Goal: Information Seeking & Learning: Check status

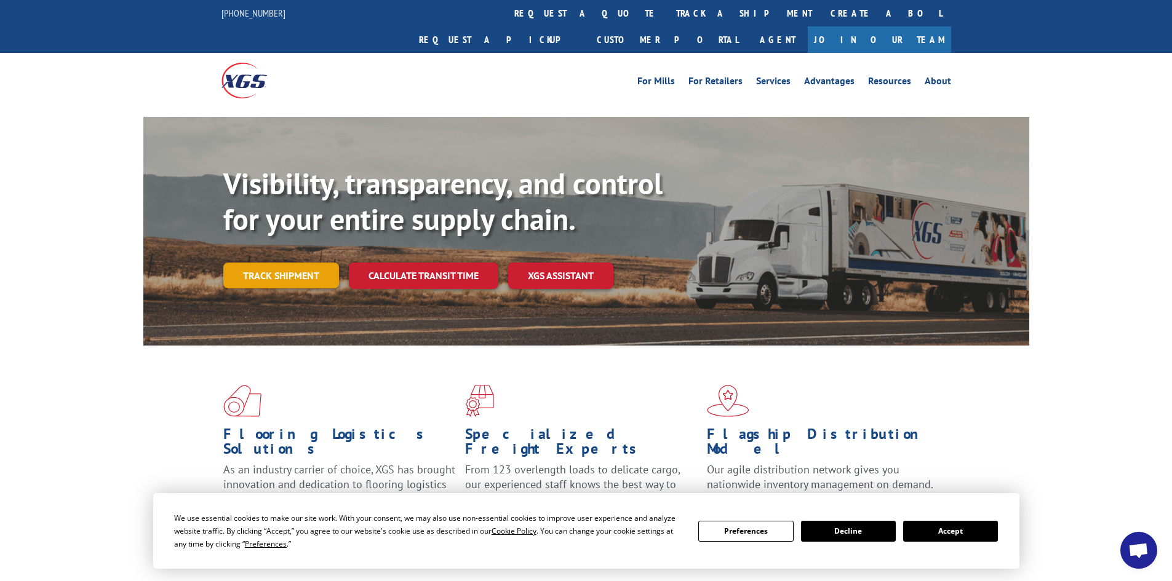
click at [266, 263] on link "Track shipment" at bounding box center [281, 276] width 116 height 26
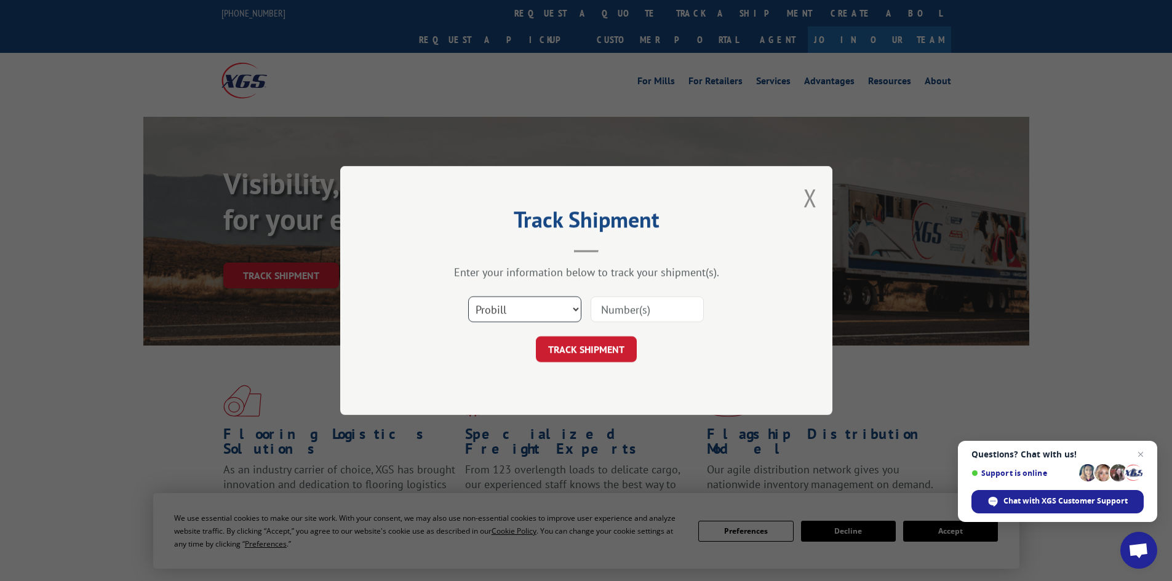
click at [525, 311] on select "Select category... Probill BOL PO" at bounding box center [524, 310] width 113 height 26
select select "bol"
click at [468, 297] on select "Select category... Probill BOL PO" at bounding box center [524, 310] width 113 height 26
click at [617, 311] on input at bounding box center [647, 310] width 113 height 26
type input "987431"
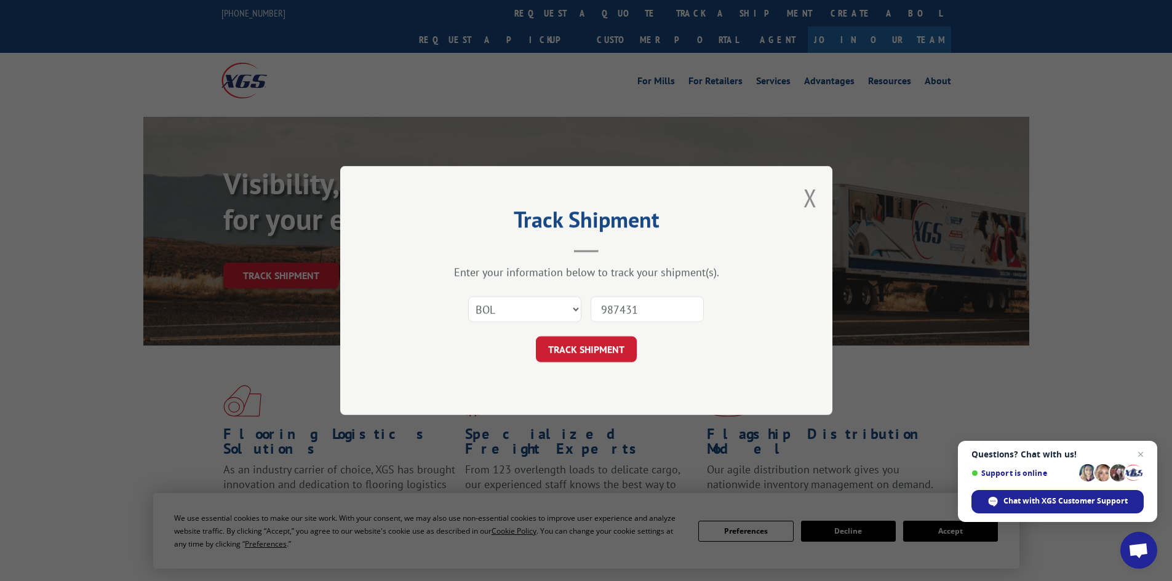
click at [536, 337] on button "TRACK SHIPMENT" at bounding box center [586, 350] width 101 height 26
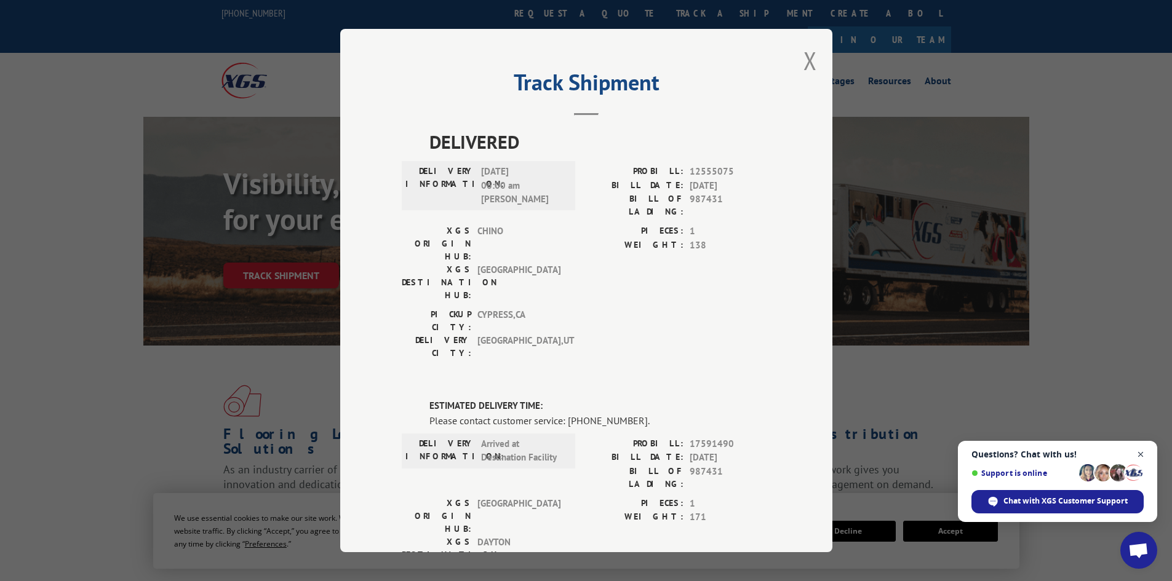
click at [1141, 453] on span "Close chat" at bounding box center [1140, 454] width 15 height 15
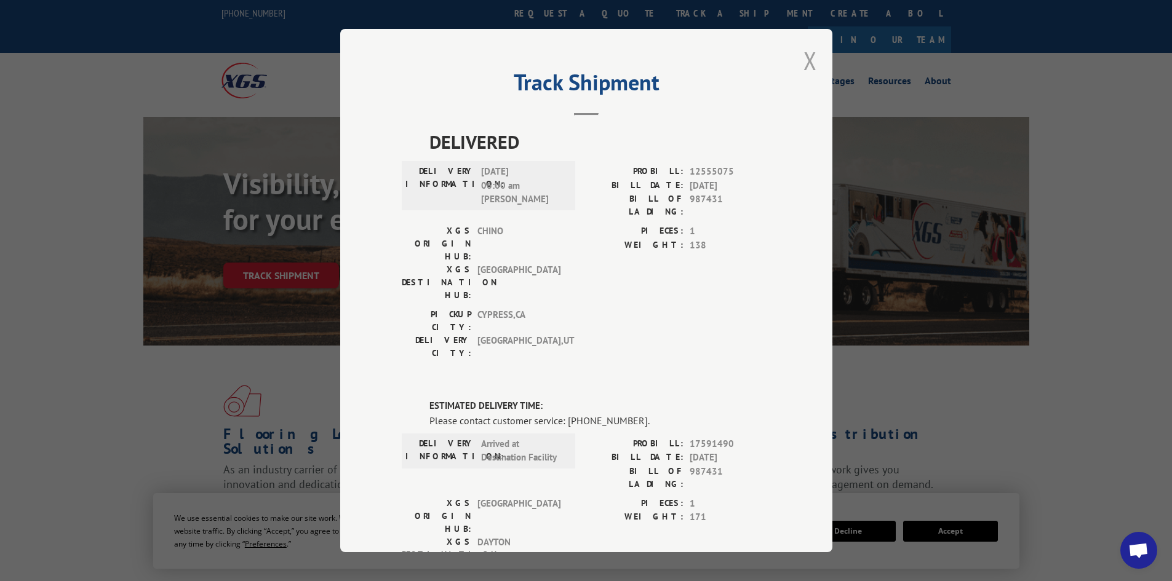
click at [803, 65] on button "Close modal" at bounding box center [810, 60] width 14 height 33
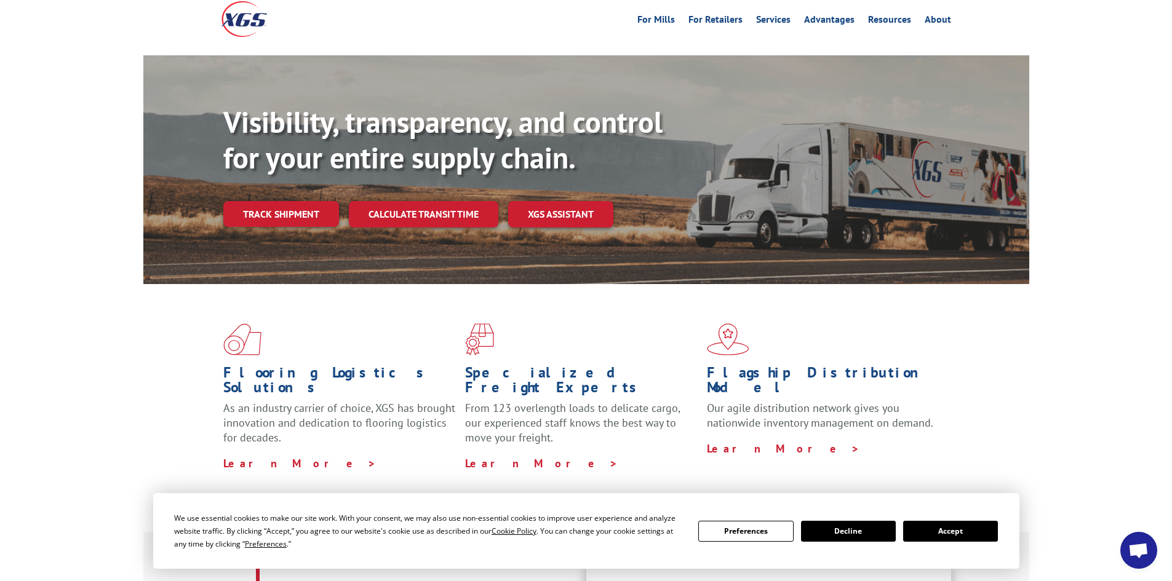
scroll to position [246, 0]
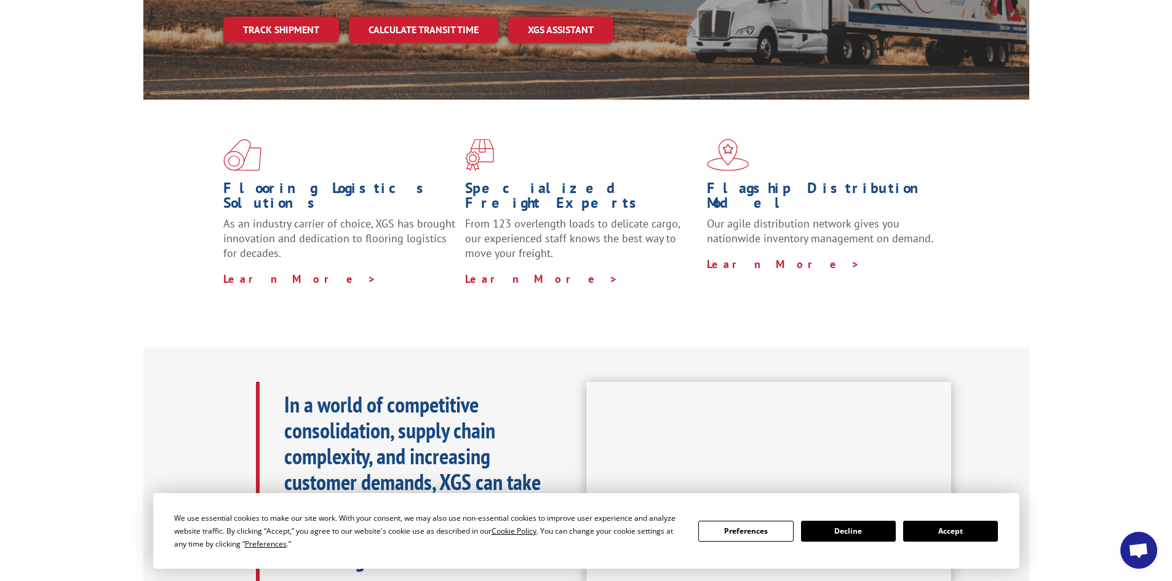
click at [845, 528] on button "Decline" at bounding box center [848, 531] width 95 height 21
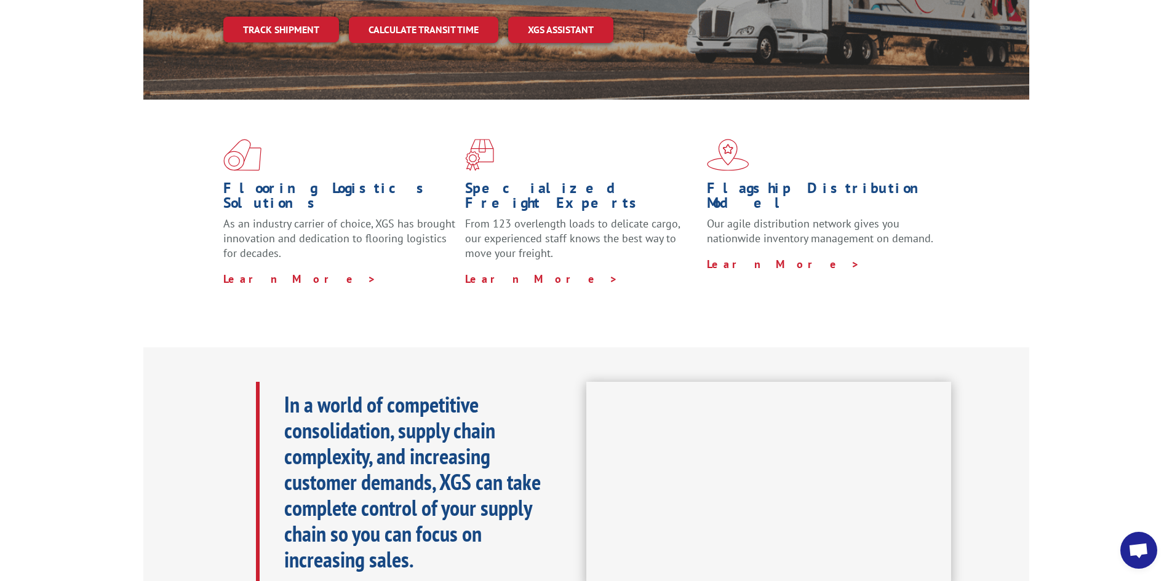
scroll to position [84, 0]
